Goal: Transaction & Acquisition: Purchase product/service

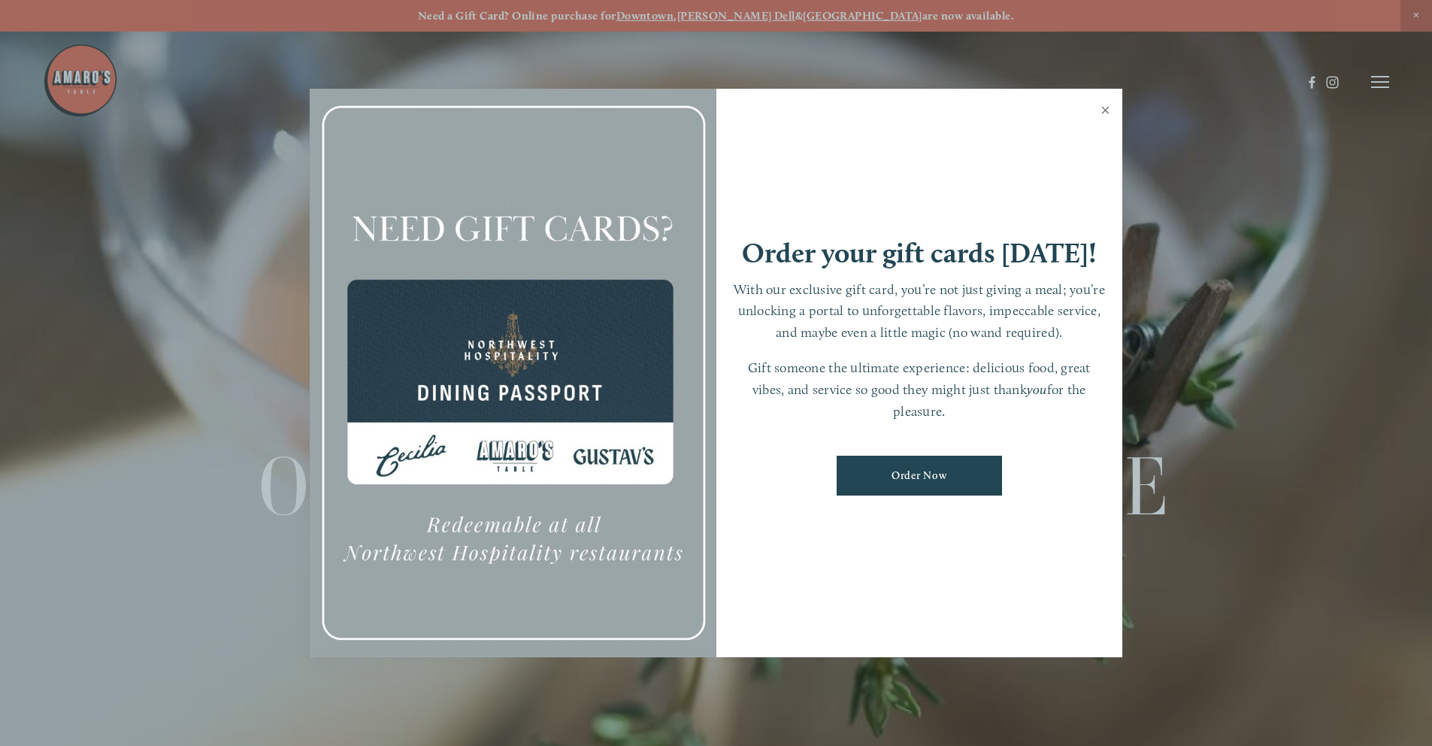
click at [1103, 112] on link "Close" at bounding box center [1105, 112] width 29 height 42
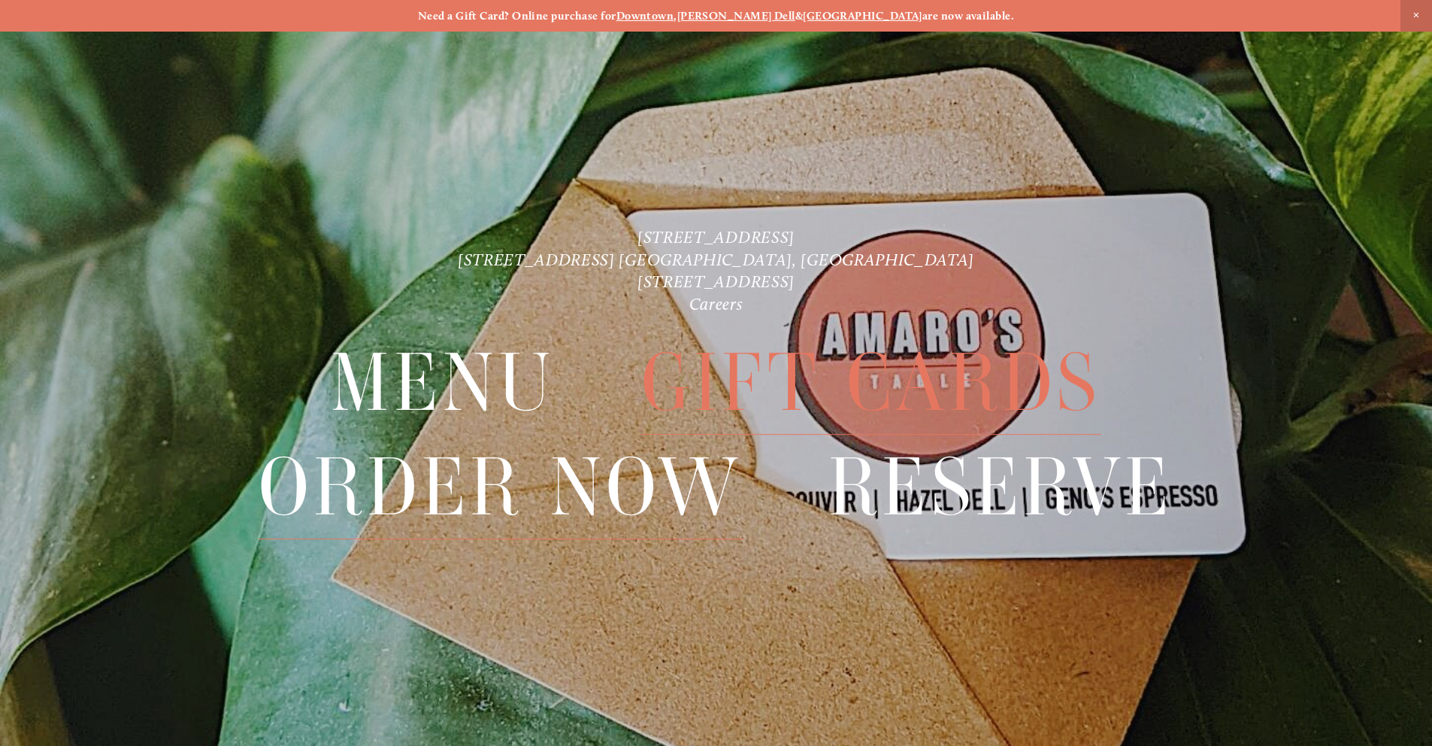
scroll to position [32, 0]
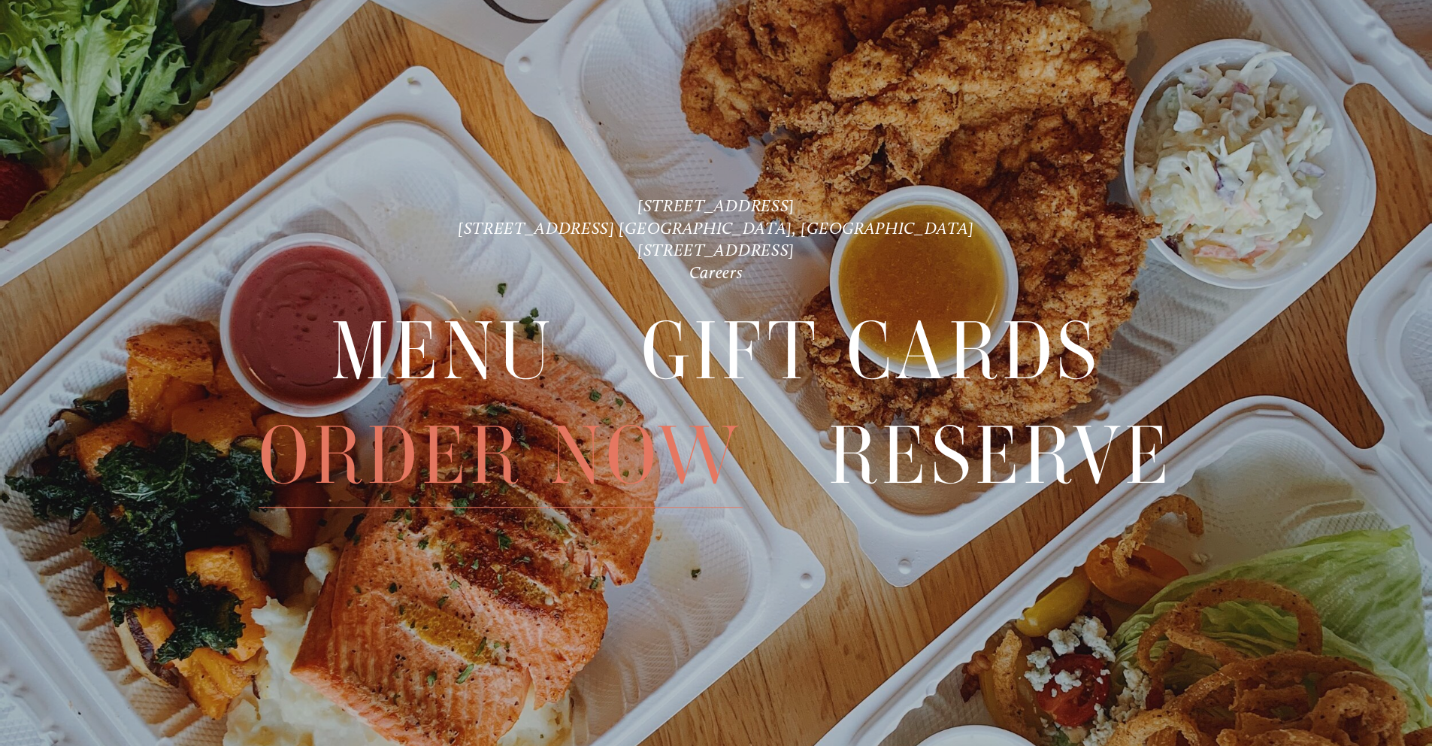
click at [597, 469] on span "Order Now" at bounding box center [500, 456] width 483 height 104
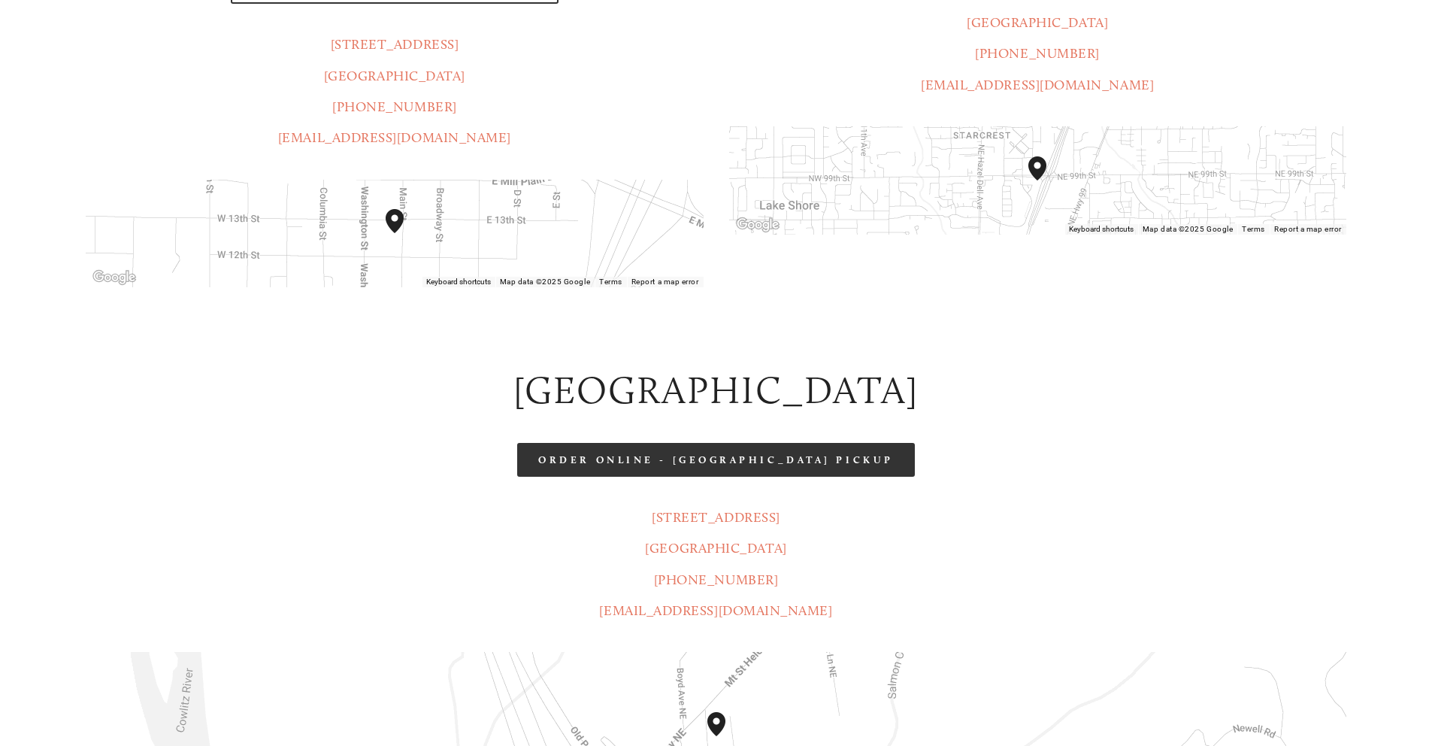
scroll to position [562, 0]
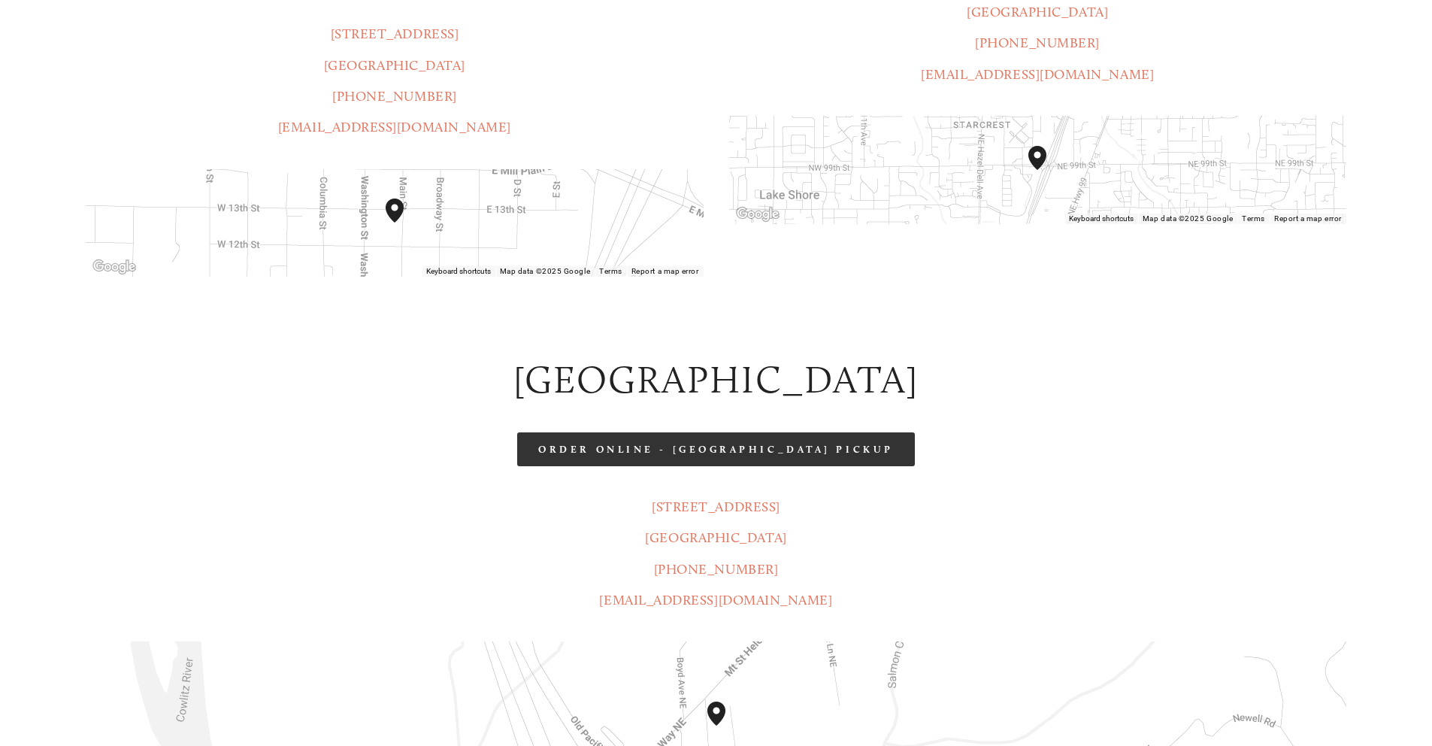
click at [731, 432] on link "Order Online - [GEOGRAPHIC_DATA] Pickup" at bounding box center [715, 449] width 397 height 34
